Goal: Find specific page/section: Find specific page/section

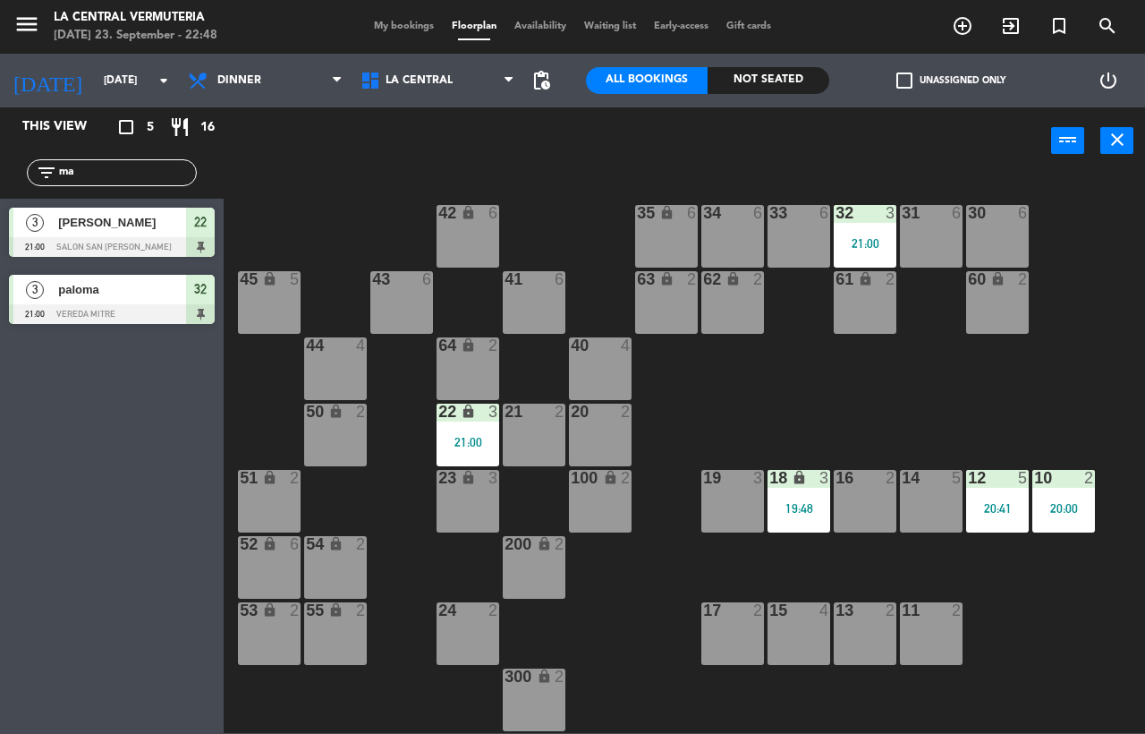
click at [247, 205] on div "42 lock 6 35 lock 6 34 6 33 6 32 3 21:00 31 6 30 6 43 6 41 6 60 lock 2 61 lock …" at bounding box center [690, 453] width 910 height 559
click at [129, 175] on input "ma" at bounding box center [126, 173] width 139 height 20
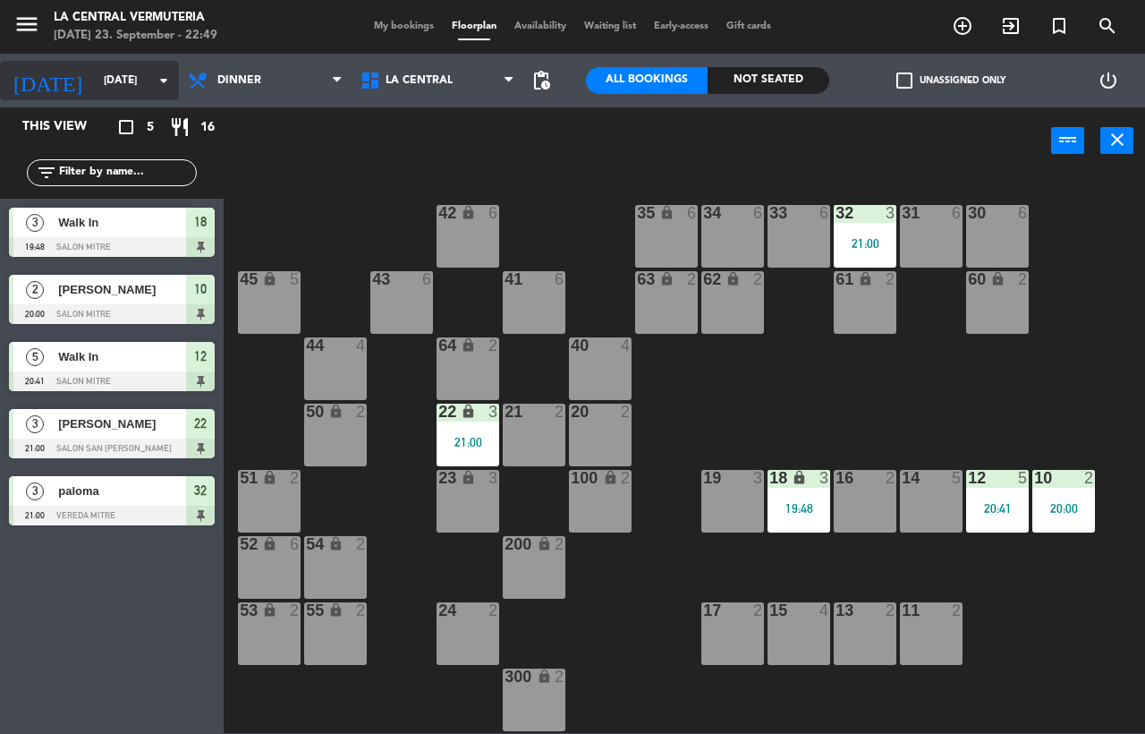
click at [130, 64] on div "[DATE] [DATE] arrow_drop_down" at bounding box center [89, 80] width 179 height 39
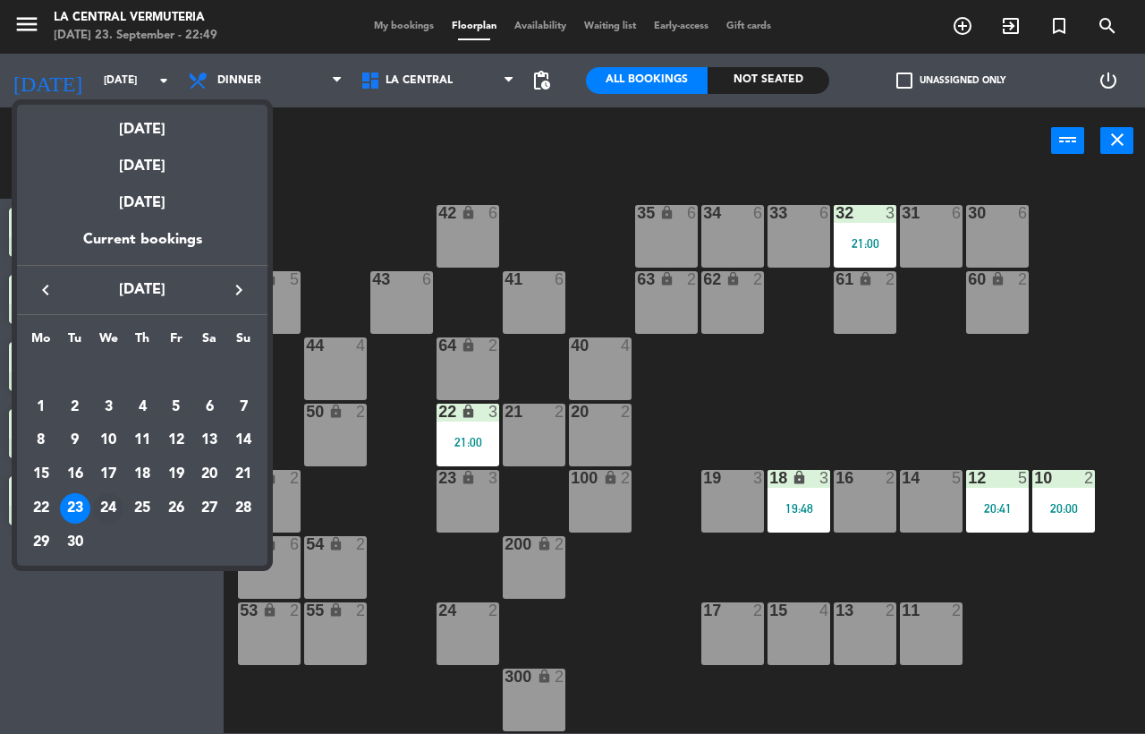
click at [103, 508] on div "24" at bounding box center [108, 508] width 30 height 30
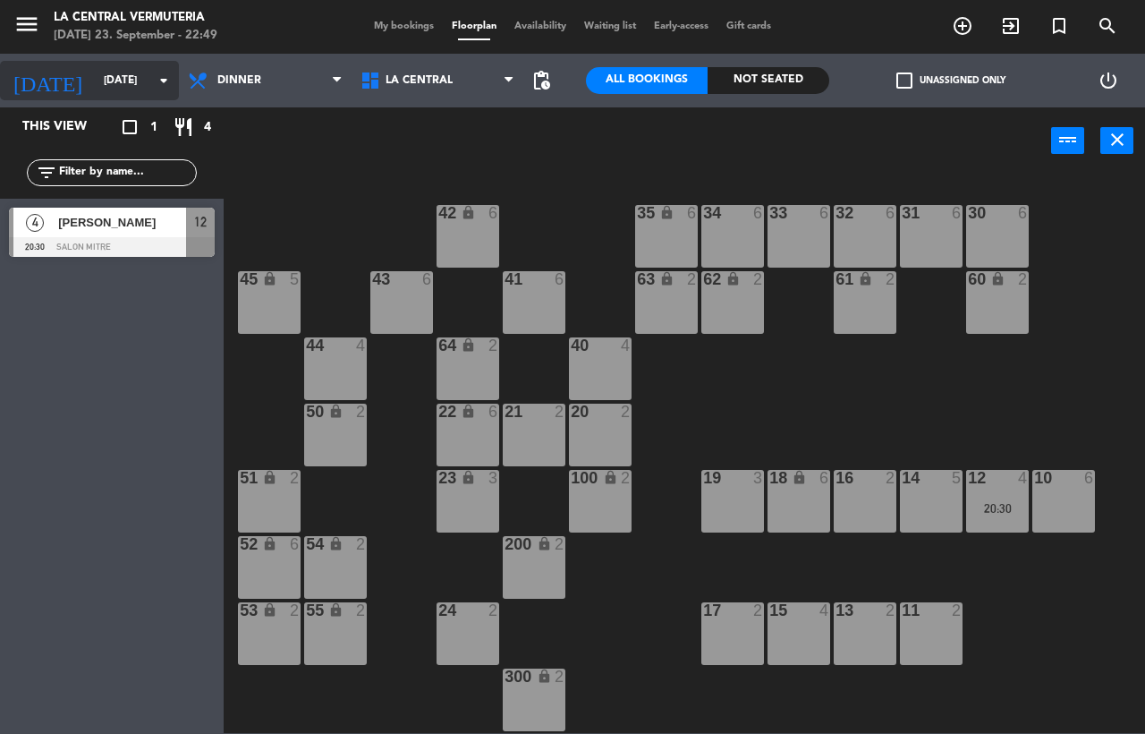
click at [98, 80] on input "[DATE]" at bounding box center [166, 80] width 142 height 30
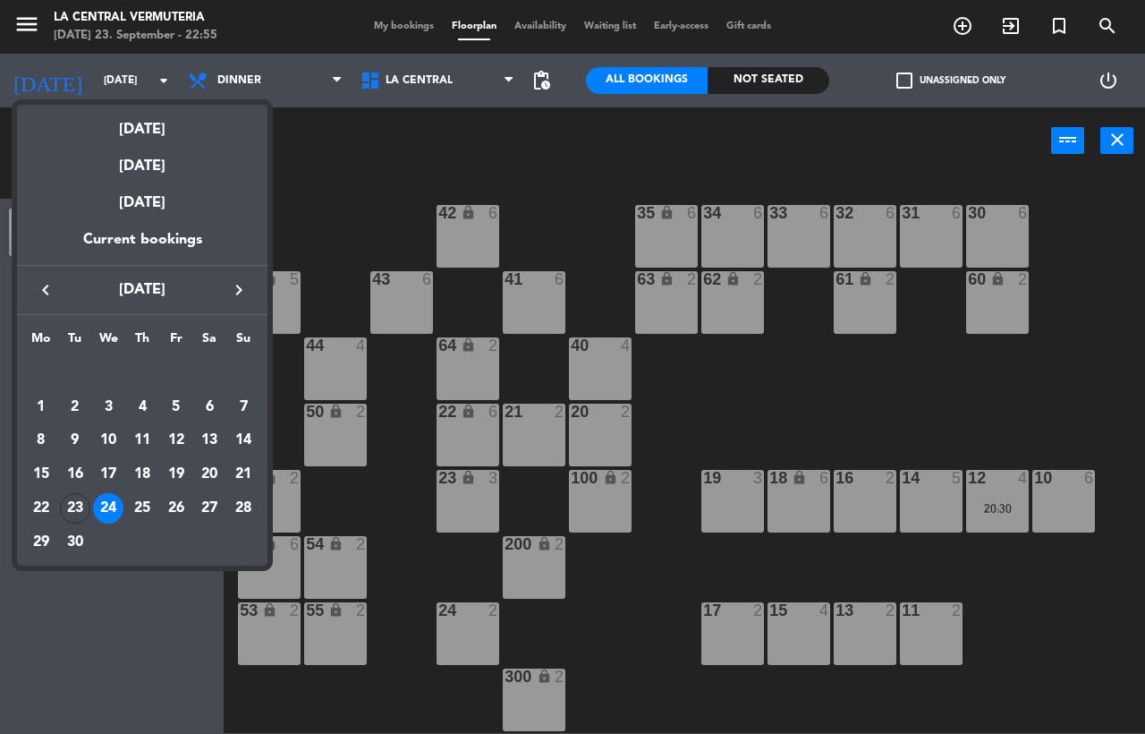
click at [845, 397] on div at bounding box center [572, 367] width 1145 height 734
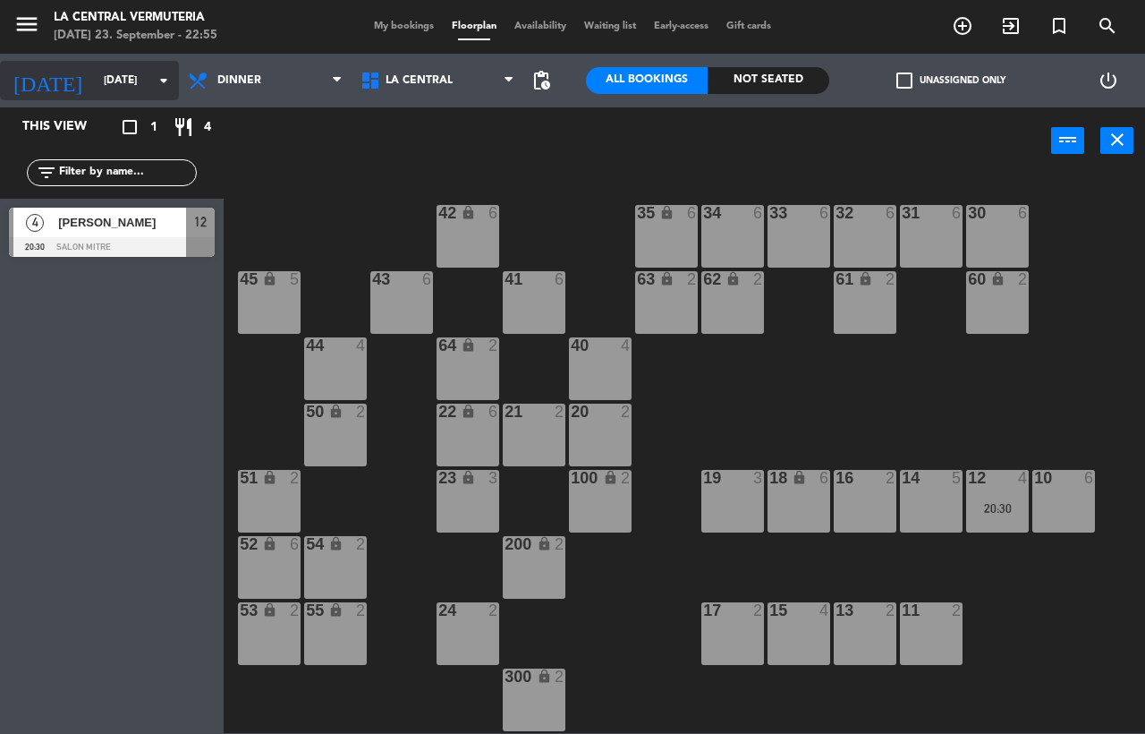
click at [124, 83] on input "[DATE]" at bounding box center [166, 80] width 142 height 30
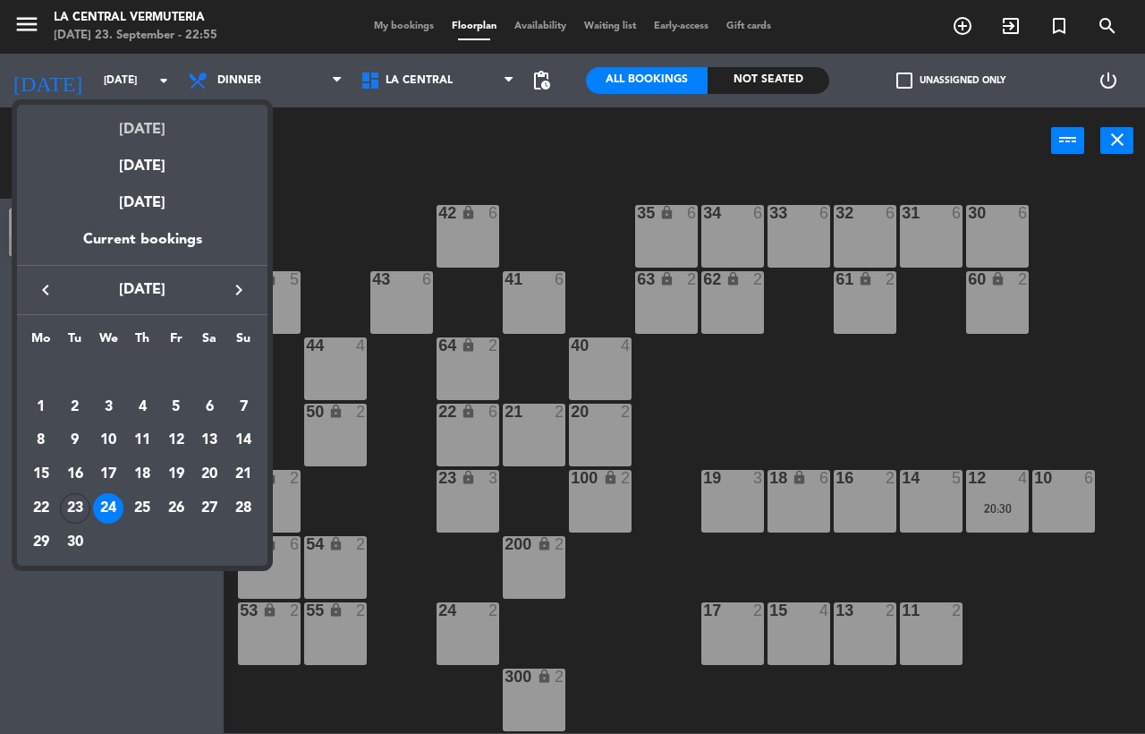
click at [128, 111] on div "[DATE]" at bounding box center [142, 123] width 250 height 37
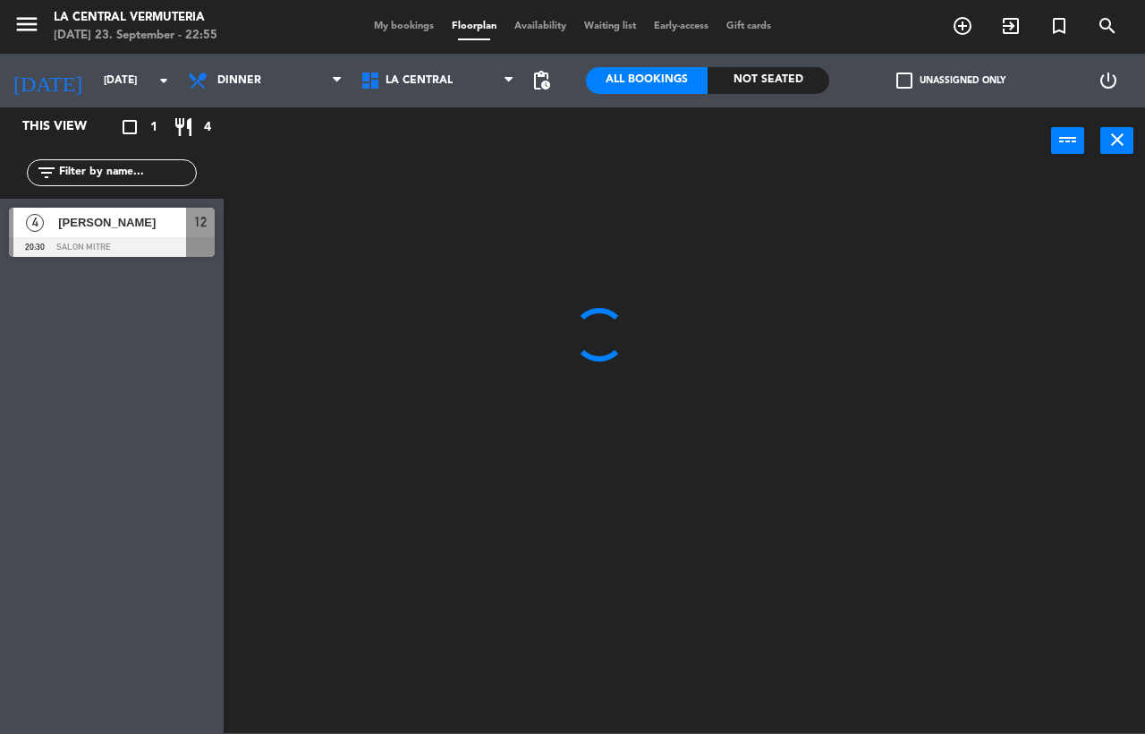
type input "[DATE]"
